Goal: Check status

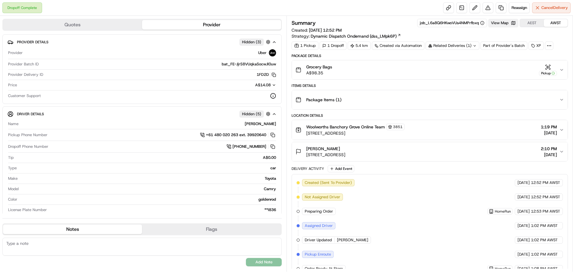
click at [510, 22] on button "View Map" at bounding box center [503, 23] width 30 height 8
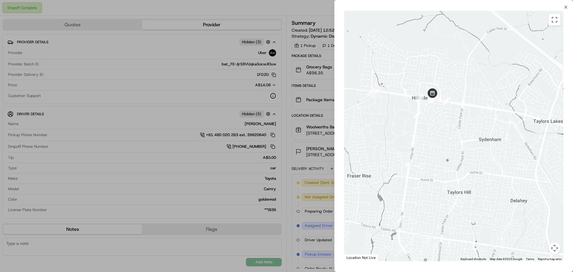
drag, startPoint x: 471, startPoint y: 53, endPoint x: 383, endPoint y: 107, distance: 103.5
click at [383, 107] on div at bounding box center [453, 136] width 219 height 250
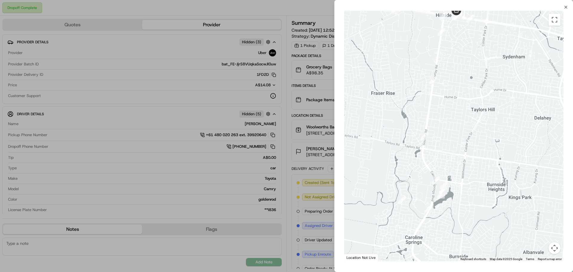
drag, startPoint x: 432, startPoint y: 172, endPoint x: 442, endPoint y: 88, distance: 84.6
click at [442, 88] on div at bounding box center [453, 136] width 219 height 250
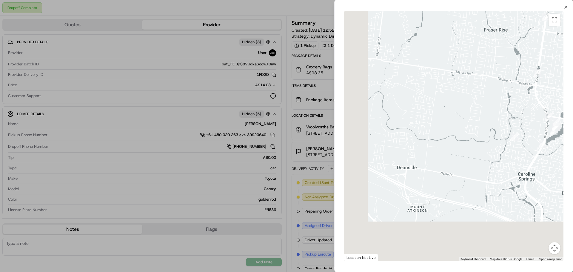
drag, startPoint x: 415, startPoint y: 153, endPoint x: 520, endPoint y: 95, distance: 120.3
click at [522, 88] on div at bounding box center [453, 136] width 219 height 250
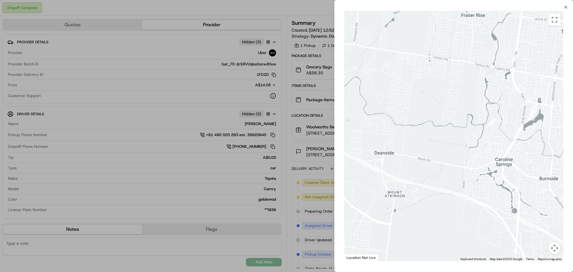
drag, startPoint x: 457, startPoint y: 153, endPoint x: 451, endPoint y: 149, distance: 8.1
click at [451, 149] on div at bounding box center [453, 136] width 219 height 250
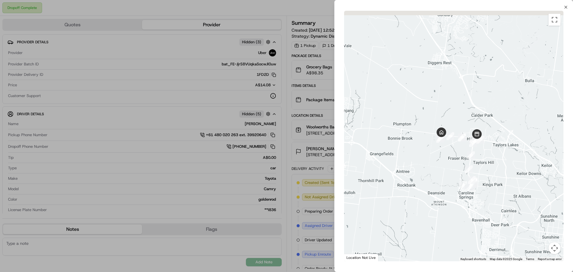
drag, startPoint x: 445, startPoint y: 121, endPoint x: 451, endPoint y: 169, distance: 48.1
click at [451, 169] on div at bounding box center [453, 136] width 219 height 250
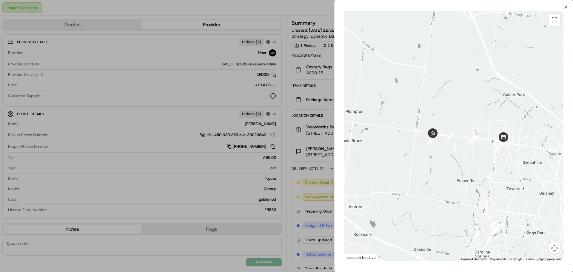
drag, startPoint x: 425, startPoint y: 144, endPoint x: 426, endPoint y: 164, distance: 20.3
click at [426, 164] on div at bounding box center [453, 136] width 219 height 250
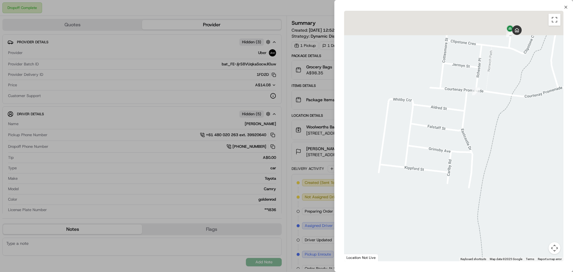
drag, startPoint x: 501, startPoint y: 109, endPoint x: 468, endPoint y: 183, distance: 80.4
click at [468, 183] on div at bounding box center [453, 136] width 219 height 250
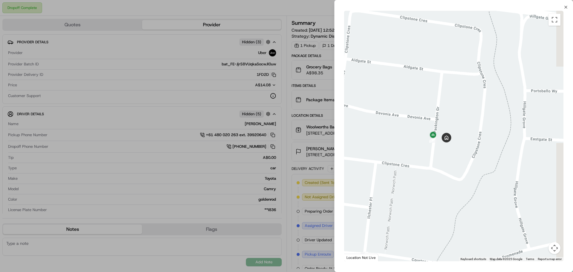
drag, startPoint x: 496, startPoint y: 83, endPoint x: 427, endPoint y: 245, distance: 176.4
click at [427, 245] on div at bounding box center [453, 136] width 219 height 250
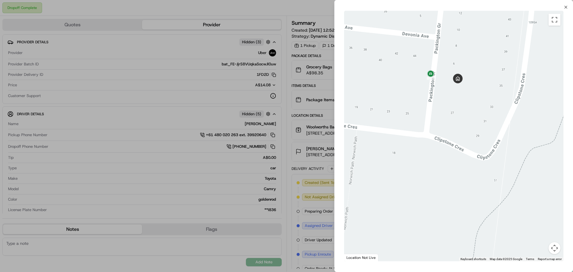
click at [426, 175] on div at bounding box center [453, 136] width 219 height 250
click at [564, 9] on icon "button" at bounding box center [565, 7] width 5 height 5
